Goal: Task Accomplishment & Management: Manage account settings

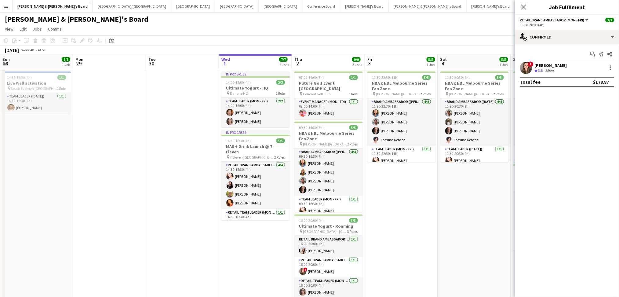
scroll to position [0, 146]
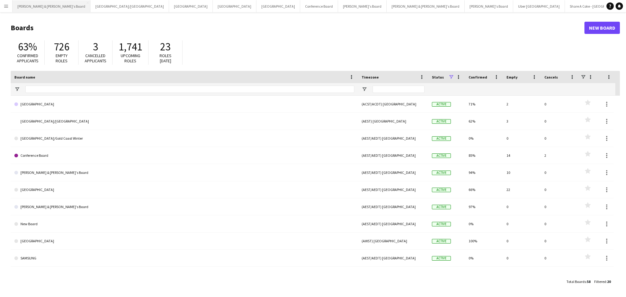
click at [56, 9] on button "[PERSON_NAME] & [PERSON_NAME]'s Board Close" at bounding box center [52, 6] width 78 height 12
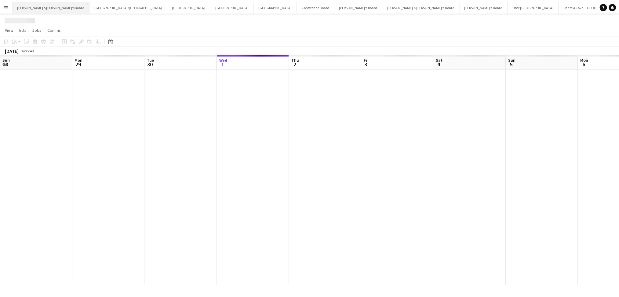
scroll to position [0, 146]
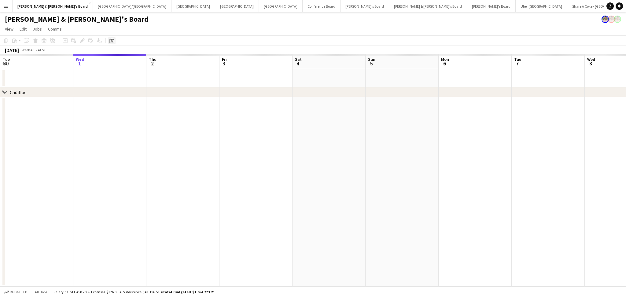
click at [113, 42] on icon "Date picker" at bounding box center [111, 40] width 5 height 5
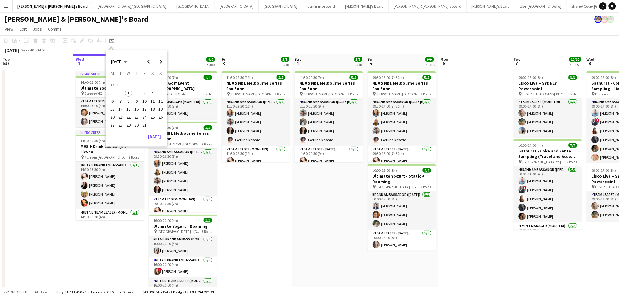
click at [136, 60] on div "[DATE] [DATE]" at bounding box center [136, 62] width 61 height 12
click at [127, 61] on icon "Choose month and year" at bounding box center [125, 62] width 3 height 2
click at [119, 95] on span "2024" at bounding box center [115, 93] width 13 height 7
click at [143, 100] on span "NOV" at bounding box center [143, 100] width 13 height 7
click at [145, 94] on span "8" at bounding box center [144, 94] width 7 height 7
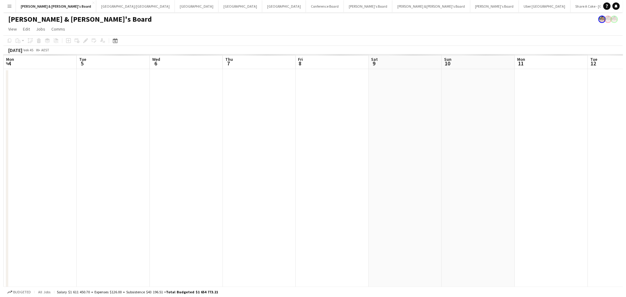
scroll to position [0, 210]
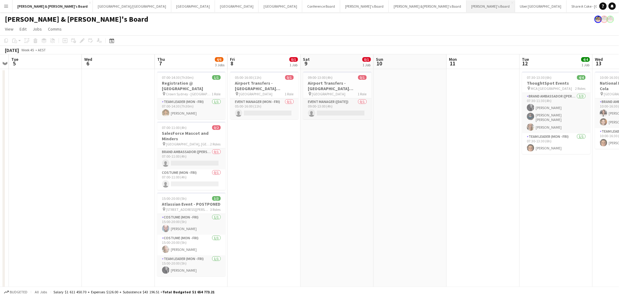
click at [467, 7] on button "[PERSON_NAME]'s Board Close" at bounding box center [491, 6] width 49 height 12
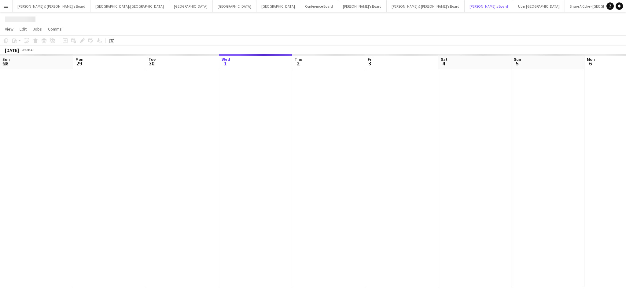
scroll to position [0, 146]
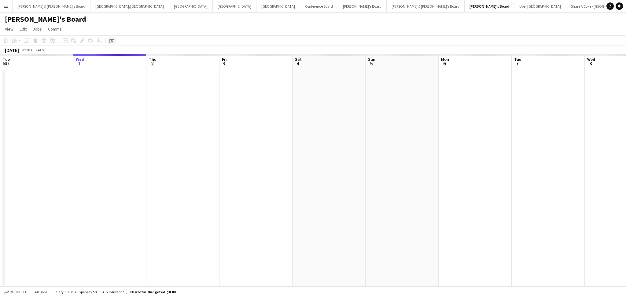
click at [111, 41] on icon "Date picker" at bounding box center [111, 40] width 5 height 5
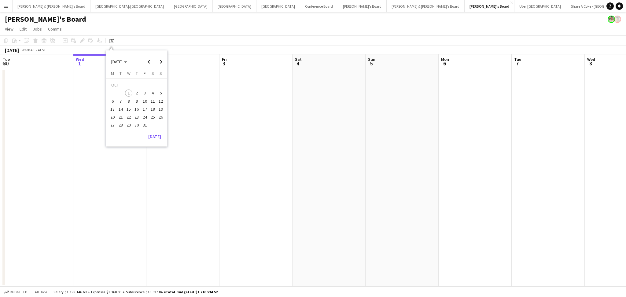
click at [136, 64] on div "[DATE] [DATE]" at bounding box center [136, 62] width 61 height 12
click at [127, 63] on span "[DATE]" at bounding box center [119, 61] width 16 height 5
click at [118, 93] on span "2024" at bounding box center [115, 93] width 13 height 7
click at [144, 101] on span "NOV" at bounding box center [143, 100] width 13 height 7
click at [145, 92] on span "8" at bounding box center [144, 94] width 7 height 7
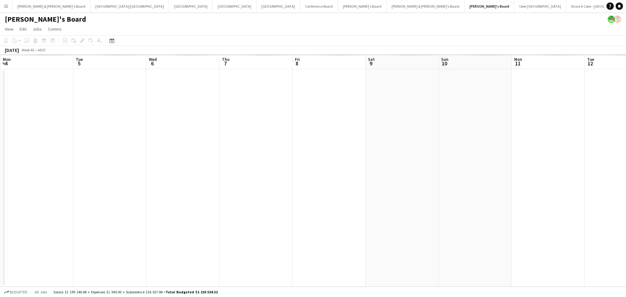
scroll to position [0, 210]
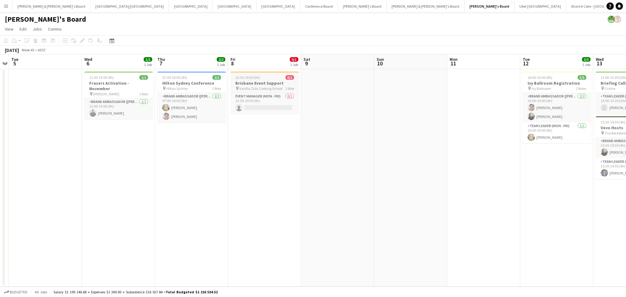
click at [274, 85] on h3 "Brisbane Event Support" at bounding box center [264, 82] width 68 height 5
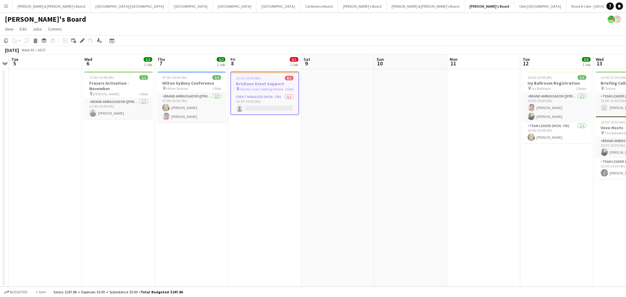
click at [274, 85] on h3 "Brisbane Event Support" at bounding box center [264, 83] width 67 height 5
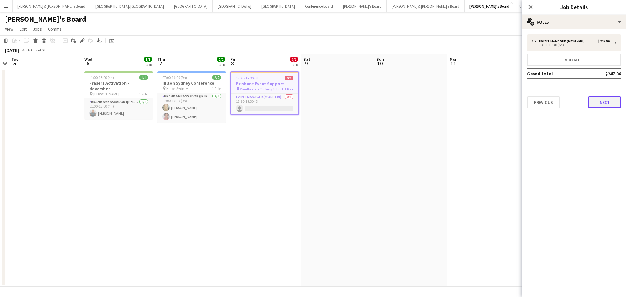
click at [599, 105] on button "Next" at bounding box center [604, 102] width 33 height 12
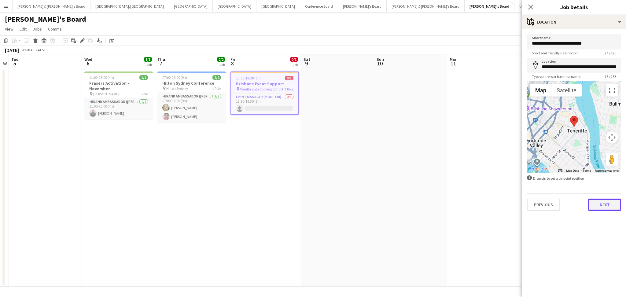
click at [610, 203] on button "Next" at bounding box center [604, 205] width 33 height 12
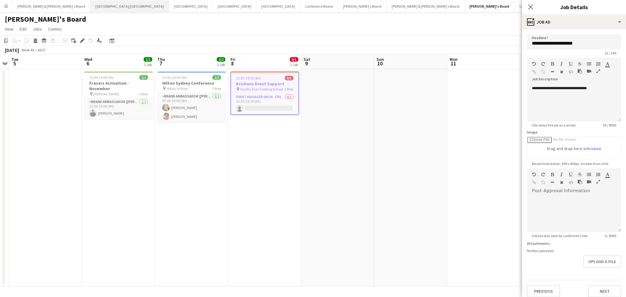
click at [90, 5] on button "[GEOGRAPHIC_DATA]/[GEOGRAPHIC_DATA] Close" at bounding box center [129, 6] width 79 height 12
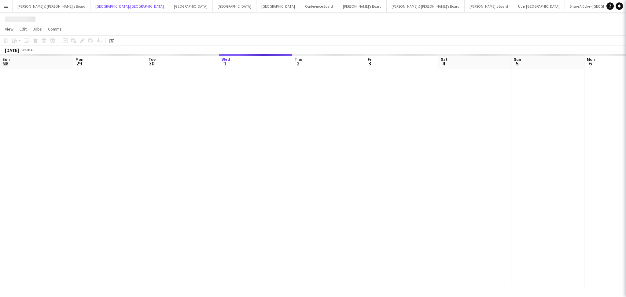
scroll to position [0, 146]
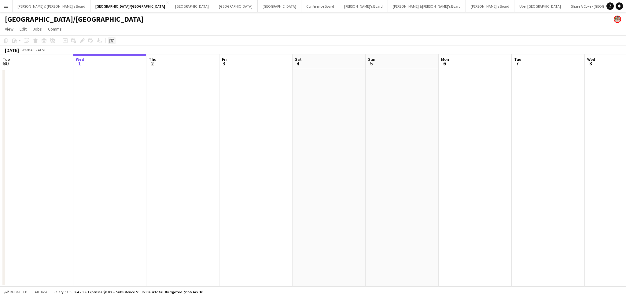
click at [112, 39] on icon "Date picker" at bounding box center [111, 40] width 5 height 5
click at [147, 61] on span "Previous month" at bounding box center [149, 62] width 12 height 12
click at [123, 63] on span "[DATE]" at bounding box center [116, 61] width 11 height 5
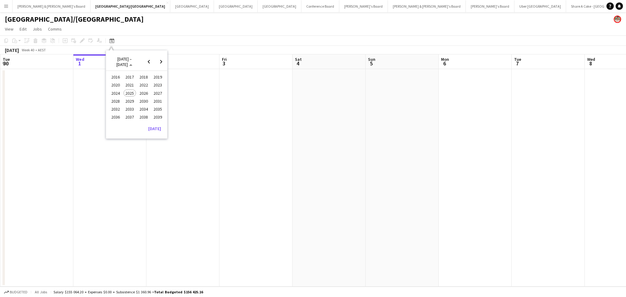
click at [117, 94] on span "2024" at bounding box center [115, 93] width 13 height 7
click at [139, 101] on span "NOV" at bounding box center [143, 100] width 13 height 7
click at [143, 94] on span "8" at bounding box center [144, 94] width 7 height 7
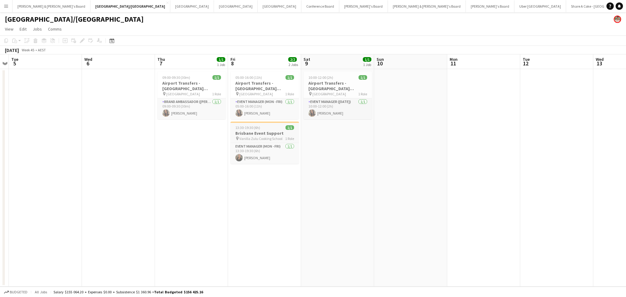
click at [267, 132] on h3 "Brisbane Event Support" at bounding box center [264, 132] width 68 height 5
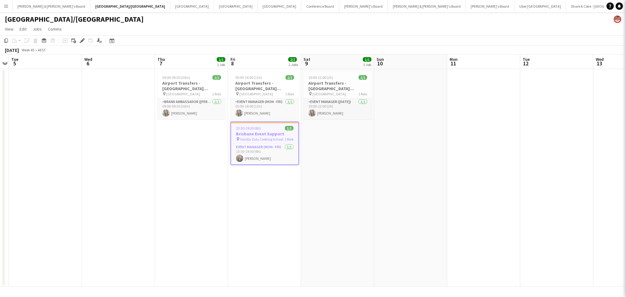
type input "**********"
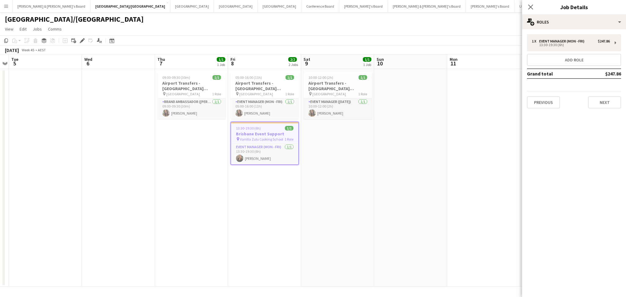
click at [610, 108] on div "1 x Event Manager (Mon - Fri) $247.86 13:30-19:30 (6h) Add role Grand total $24…" at bounding box center [574, 71] width 104 height 84
click at [610, 107] on button "Next" at bounding box center [604, 102] width 33 height 12
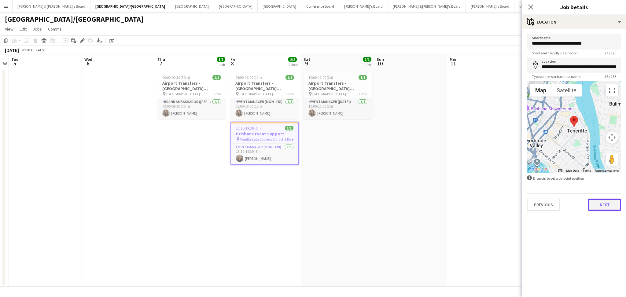
click at [605, 204] on button "Next" at bounding box center [604, 205] width 33 height 12
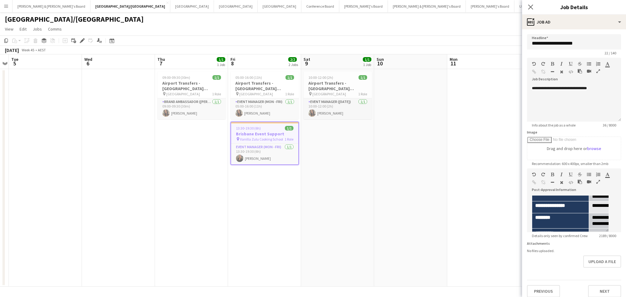
scroll to position [0, 0]
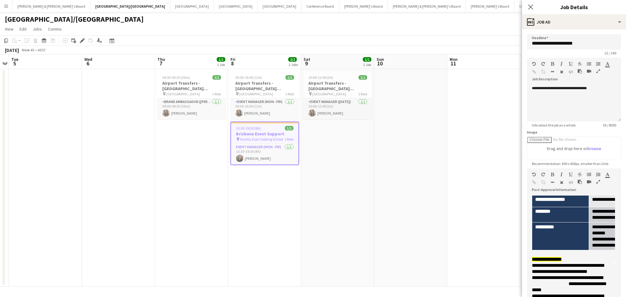
drag, startPoint x: 605, startPoint y: 230, endPoint x: 618, endPoint y: 295, distance: 66.7
click at [618, 297] on html "Menu Boards Boards Boards All jobs Status Workforce Workforce My Workforce Recr…" at bounding box center [313, 152] width 626 height 305
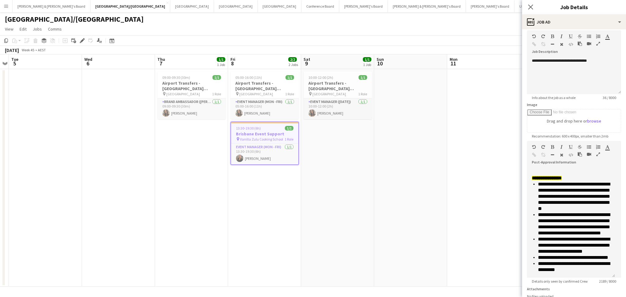
scroll to position [41, 0]
